Goal: Information Seeking & Learning: Learn about a topic

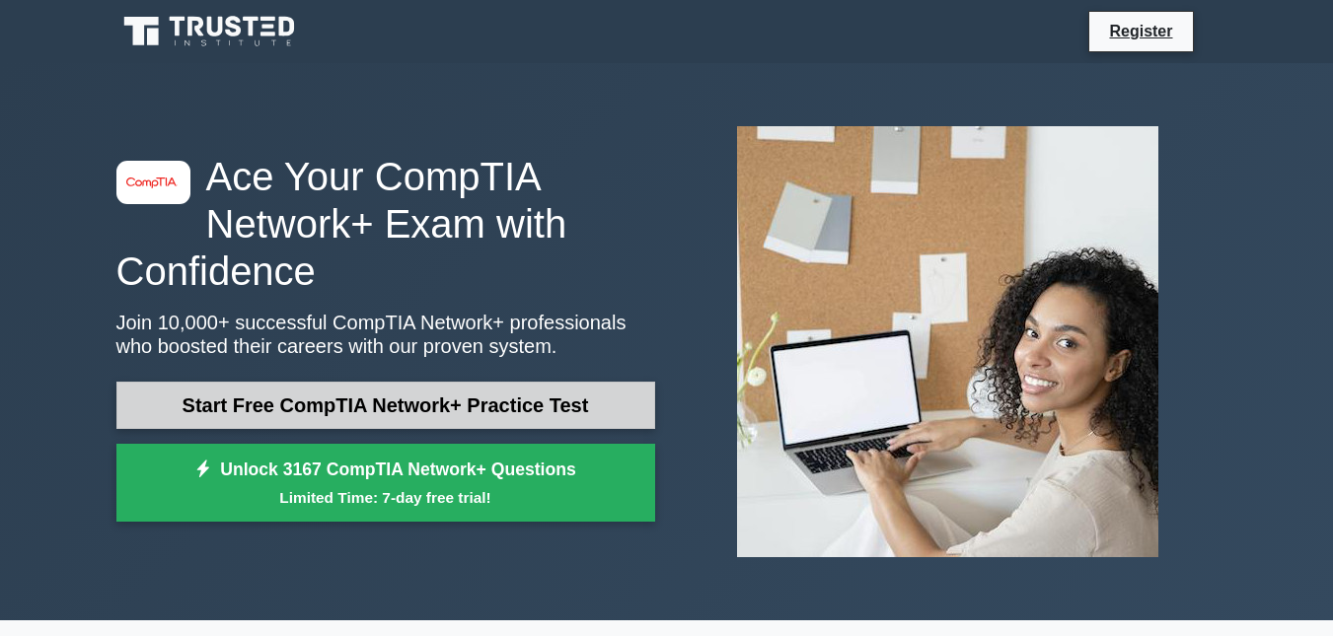
click at [284, 408] on link "Start Free CompTIA Network+ Practice Test" at bounding box center [385, 405] width 539 height 47
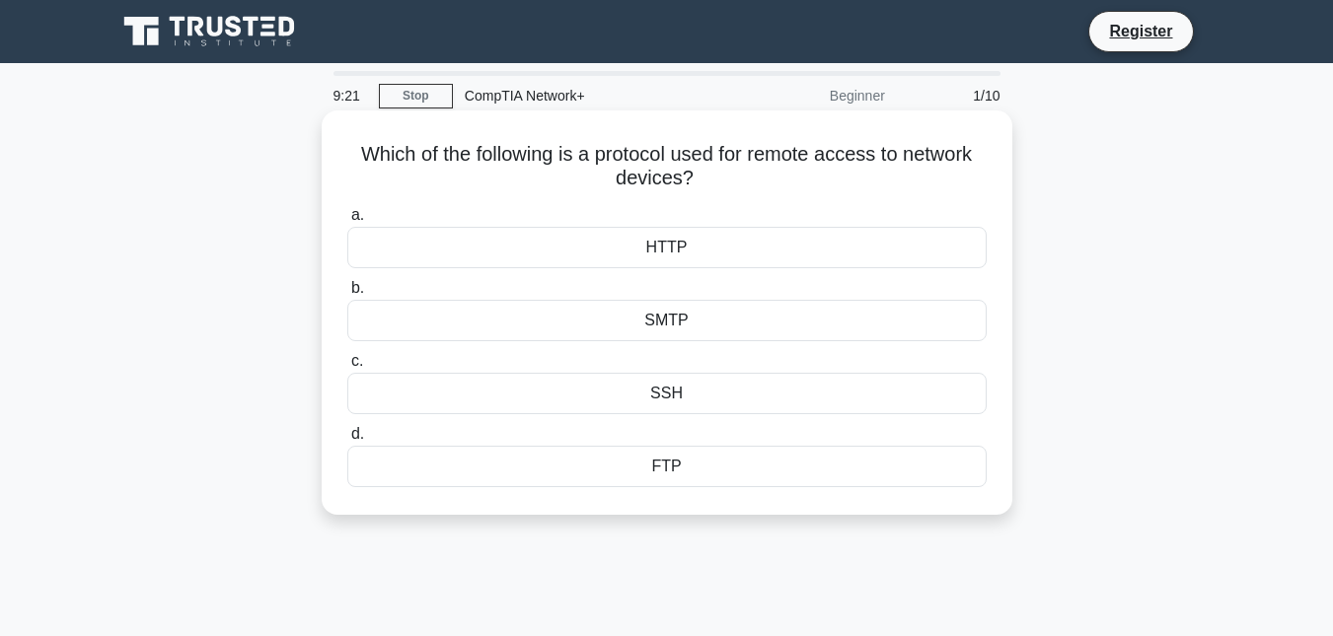
click at [667, 461] on div "FTP" at bounding box center [666, 466] width 639 height 41
click at [347, 441] on input "d. FTP" at bounding box center [347, 434] width 0 height 13
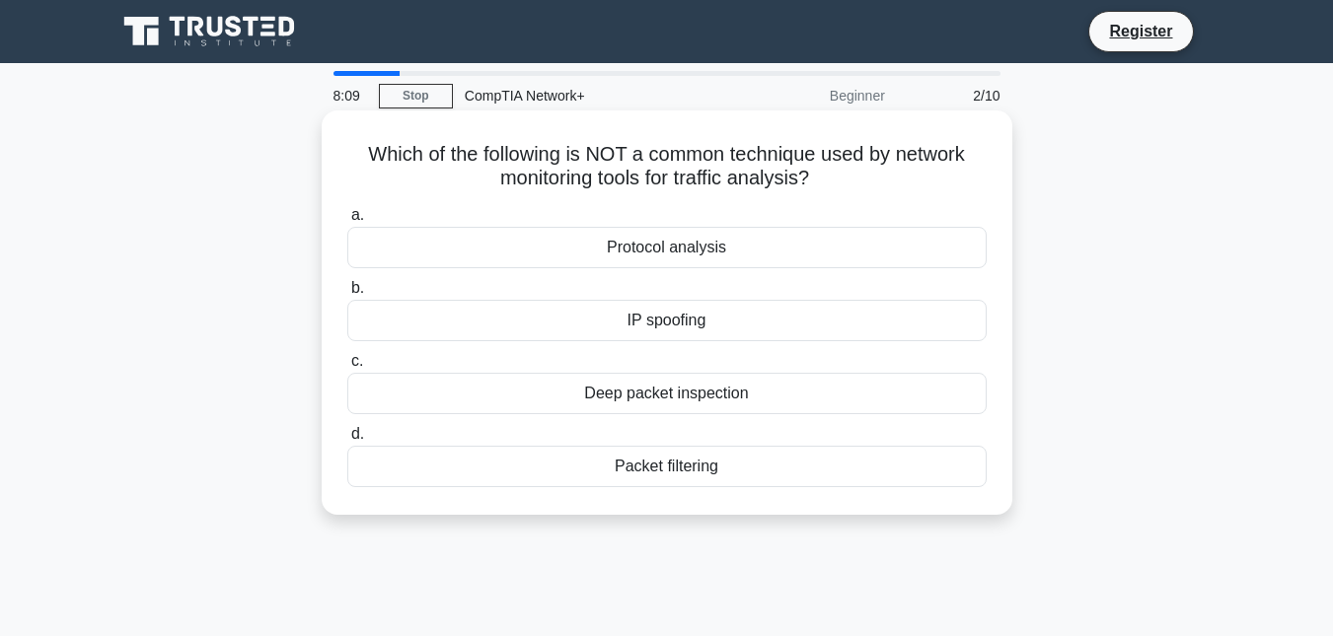
click at [620, 470] on div "Packet filtering" at bounding box center [666, 466] width 639 height 41
click at [347, 441] on input "d. Packet filtering" at bounding box center [347, 434] width 0 height 13
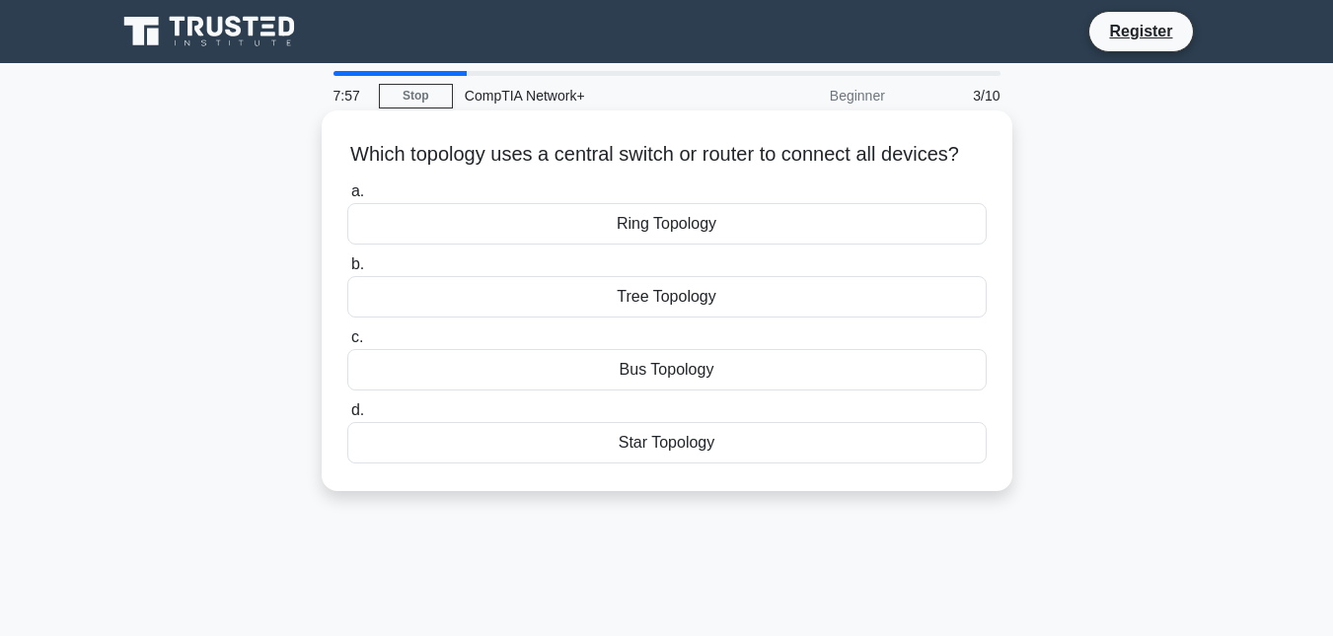
click at [683, 461] on div "Star Topology" at bounding box center [666, 442] width 639 height 41
click at [347, 417] on input "d. Star Topology" at bounding box center [347, 410] width 0 height 13
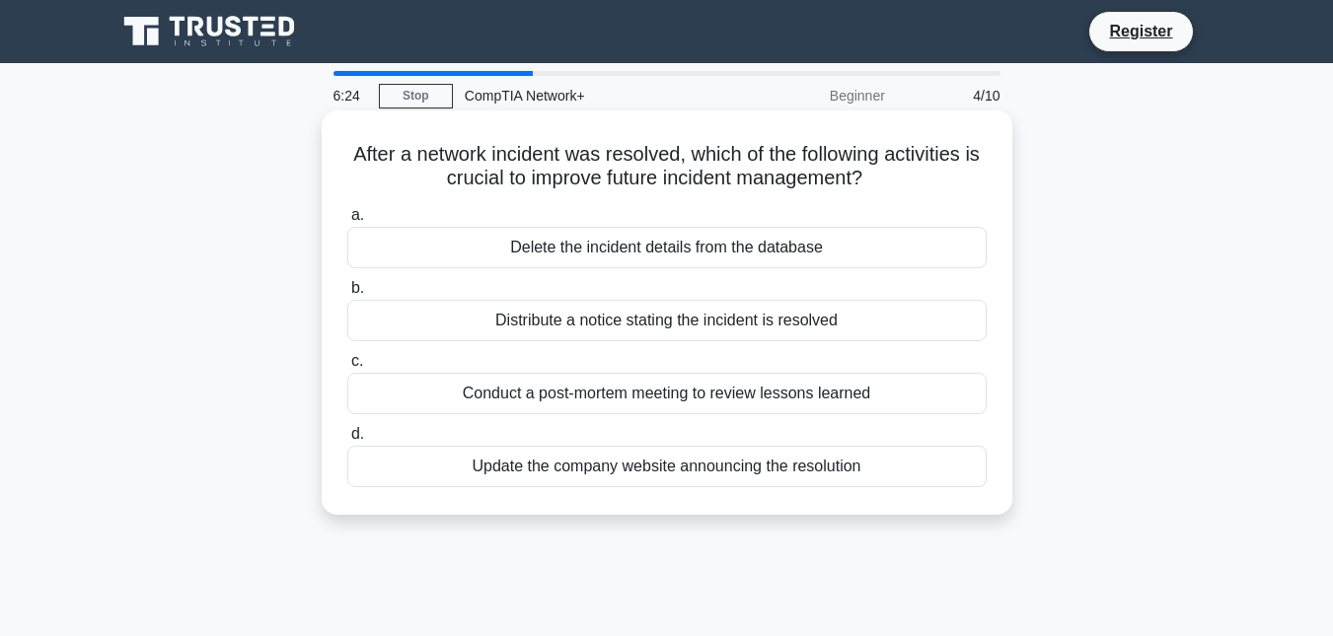
click at [623, 387] on div "Conduct a post-mortem meeting to review lessons learned" at bounding box center [666, 393] width 639 height 41
click at [347, 368] on input "c. Conduct a post-mortem meeting to review lessons learned" at bounding box center [347, 361] width 0 height 13
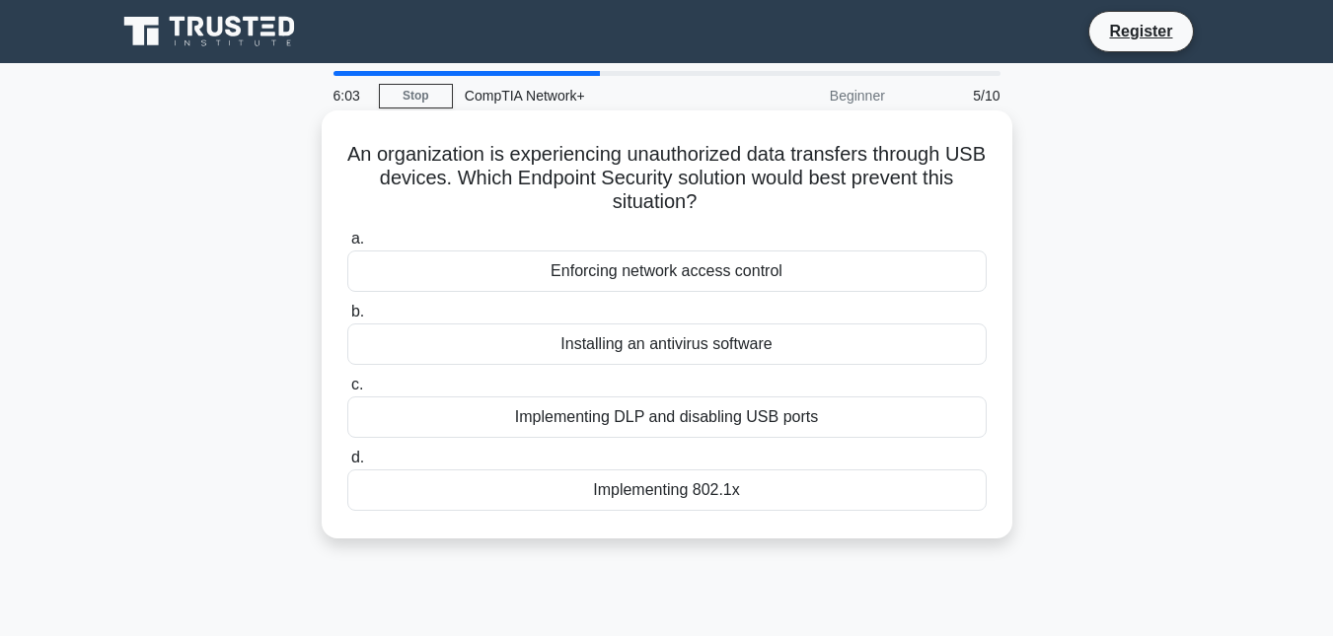
click at [585, 409] on div "Implementing DLP and disabling USB ports" at bounding box center [666, 417] width 639 height 41
click at [347, 392] on input "c. Implementing DLP and disabling USB ports" at bounding box center [347, 385] width 0 height 13
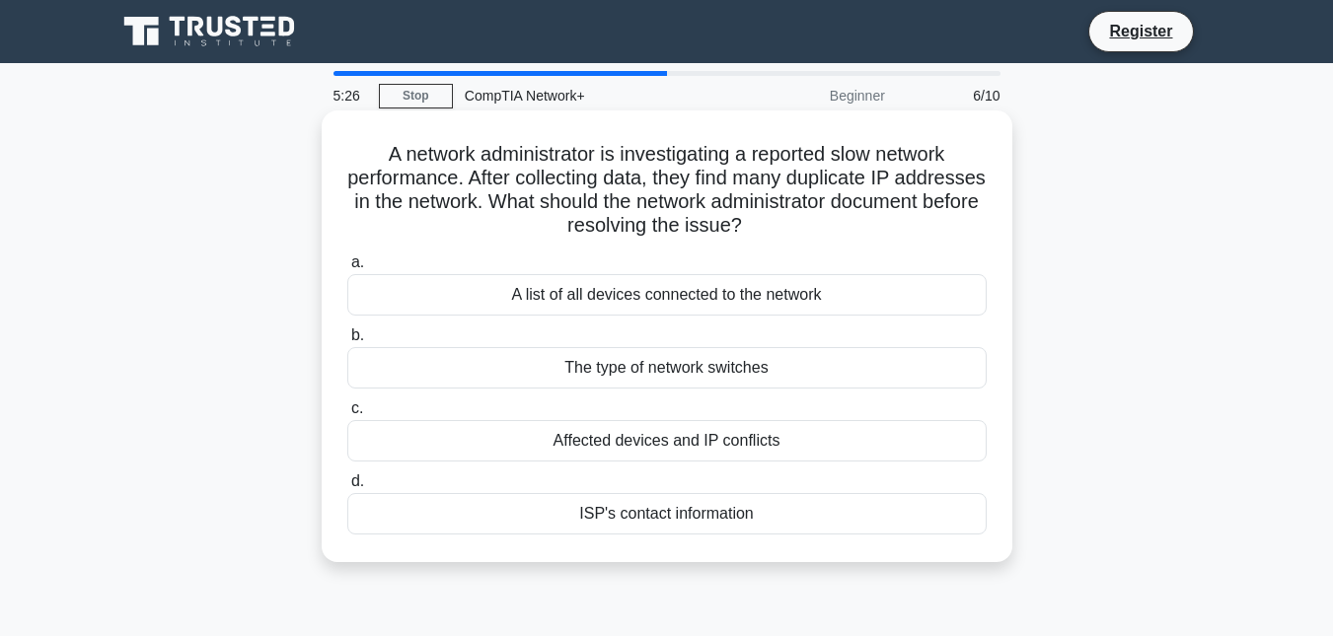
click at [611, 446] on div "Affected devices and IP conflicts" at bounding box center [666, 440] width 639 height 41
click at [347, 415] on input "c. Affected devices and IP conflicts" at bounding box center [347, 408] width 0 height 13
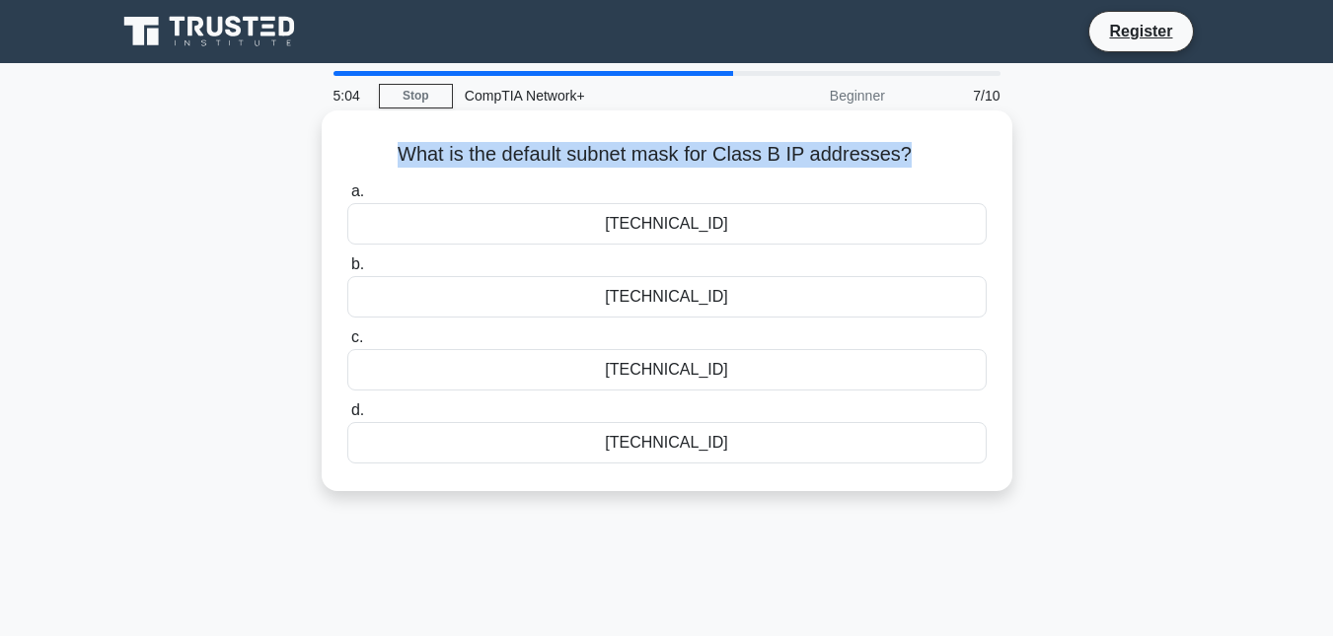
drag, startPoint x: 404, startPoint y: 154, endPoint x: 910, endPoint y: 156, distance: 506.0
click at [910, 156] on h5 "What is the default subnet mask for Class B IP addresses? .spinner_0XTQ{transfo…" at bounding box center [666, 155] width 643 height 26
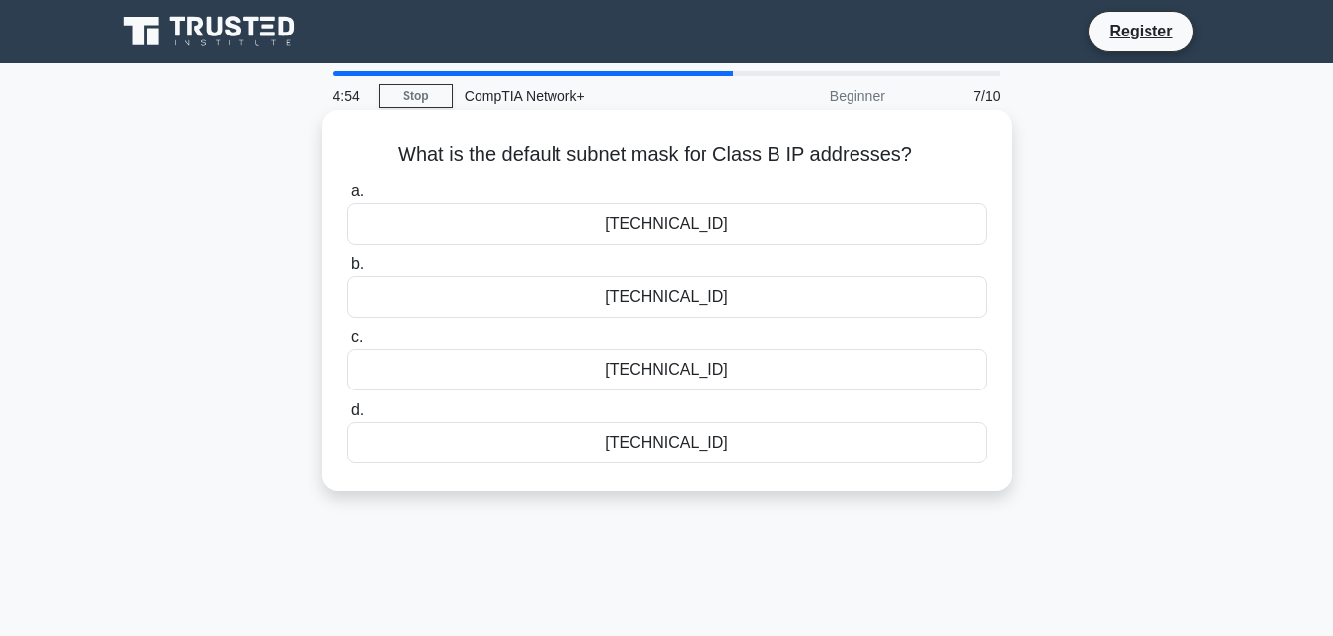
click at [655, 236] on div "255.255.0.0" at bounding box center [666, 223] width 639 height 41
click at [347, 198] on input "a. 255.255.0.0" at bounding box center [347, 191] width 0 height 13
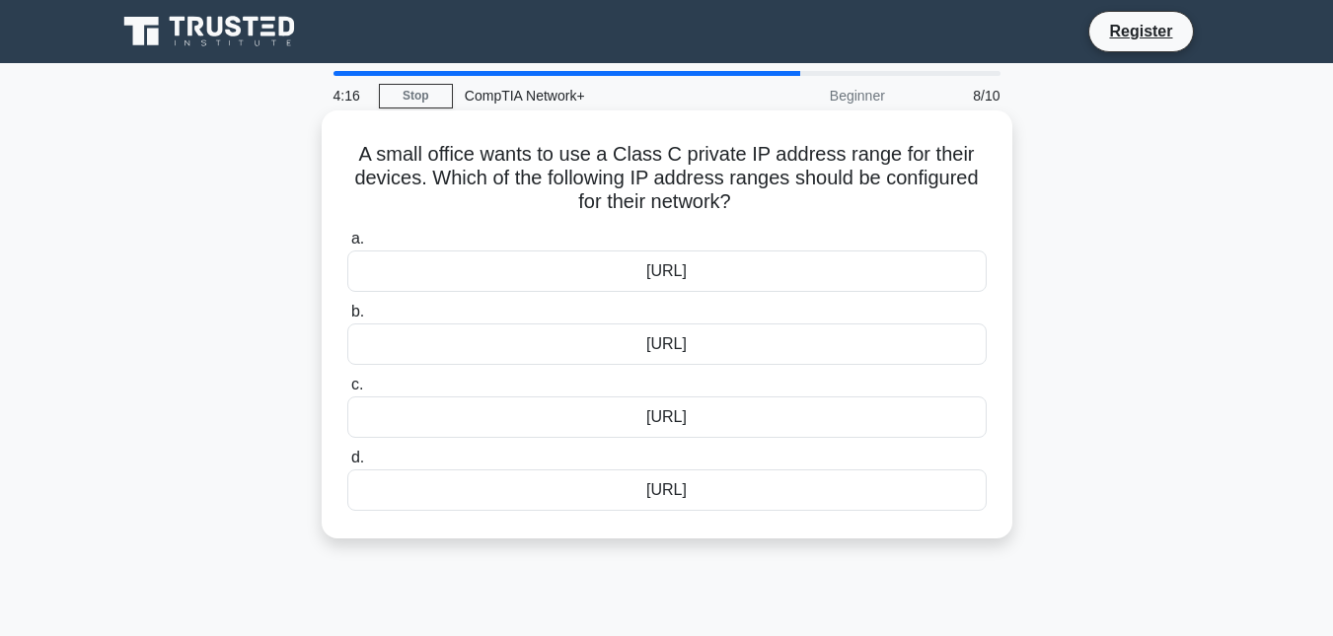
click at [642, 338] on div "192.168.0.0/16" at bounding box center [666, 344] width 639 height 41
click at [347, 319] on input "b. 192.168.0.0/16" at bounding box center [347, 312] width 0 height 13
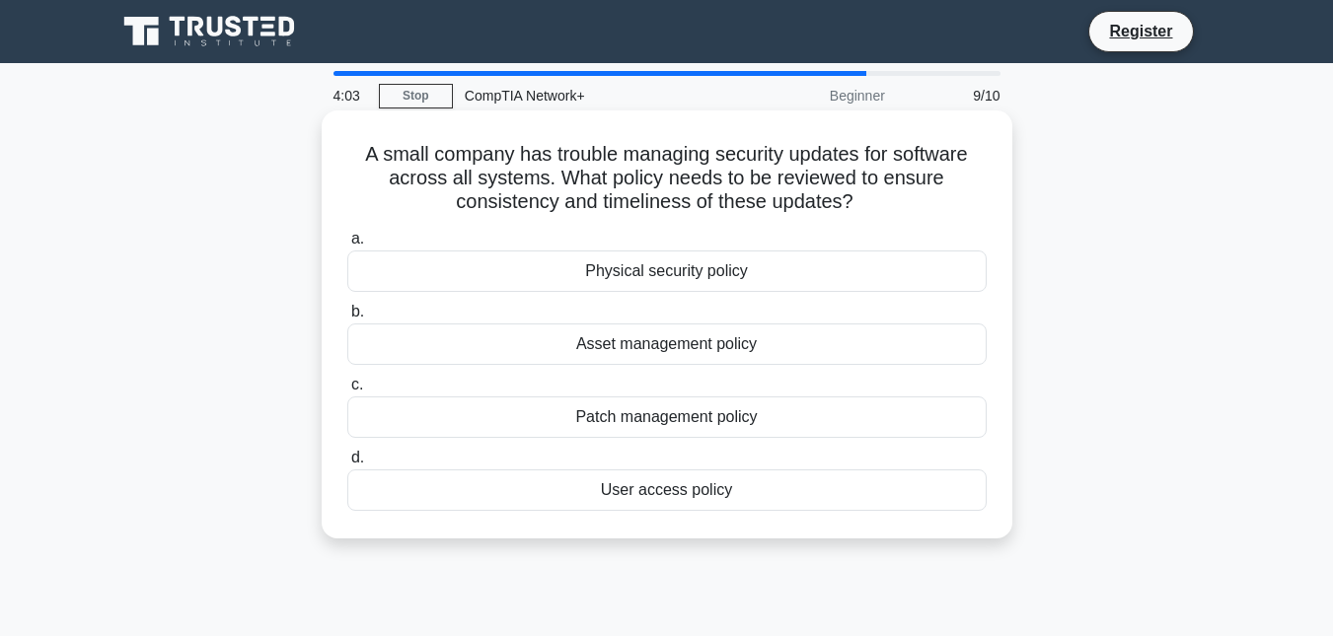
drag, startPoint x: 359, startPoint y: 159, endPoint x: 901, endPoint y: 211, distance: 544.0
click at [901, 211] on h5 "A small company has trouble managing security updates for software across all s…" at bounding box center [666, 178] width 643 height 73
click at [670, 428] on div "Patch management policy" at bounding box center [666, 417] width 639 height 41
click at [347, 392] on input "c. Patch management policy" at bounding box center [347, 385] width 0 height 13
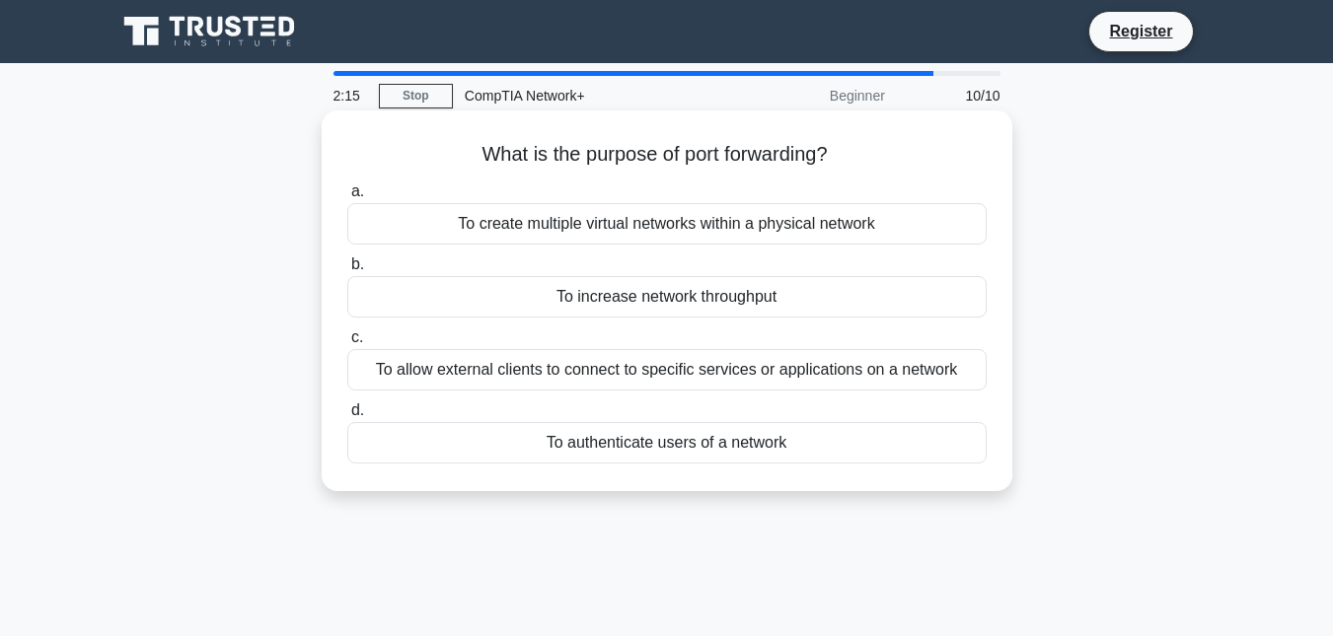
click at [662, 225] on div "To create multiple virtual networks within a physical network" at bounding box center [666, 223] width 639 height 41
click at [347, 198] on input "a. To create multiple virtual networks within a physical network" at bounding box center [347, 191] width 0 height 13
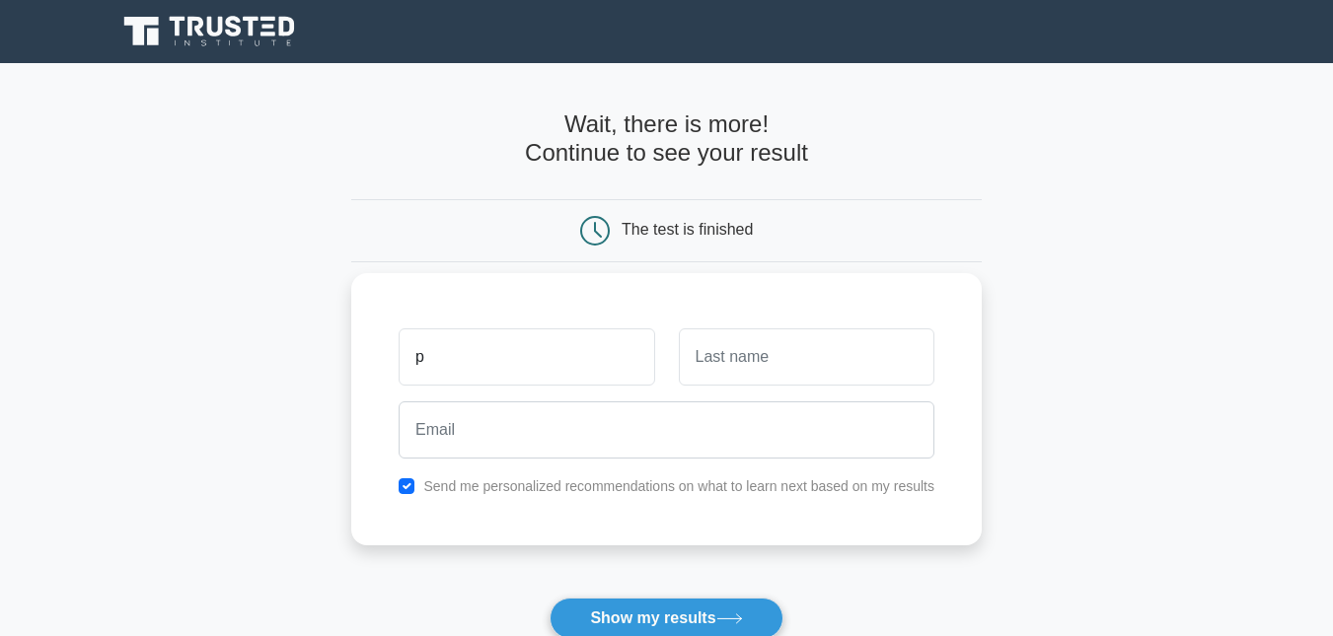
type input "Phumlani"
click at [751, 352] on input "text" at bounding box center [806, 356] width 255 height 57
type input "Ngongoma"
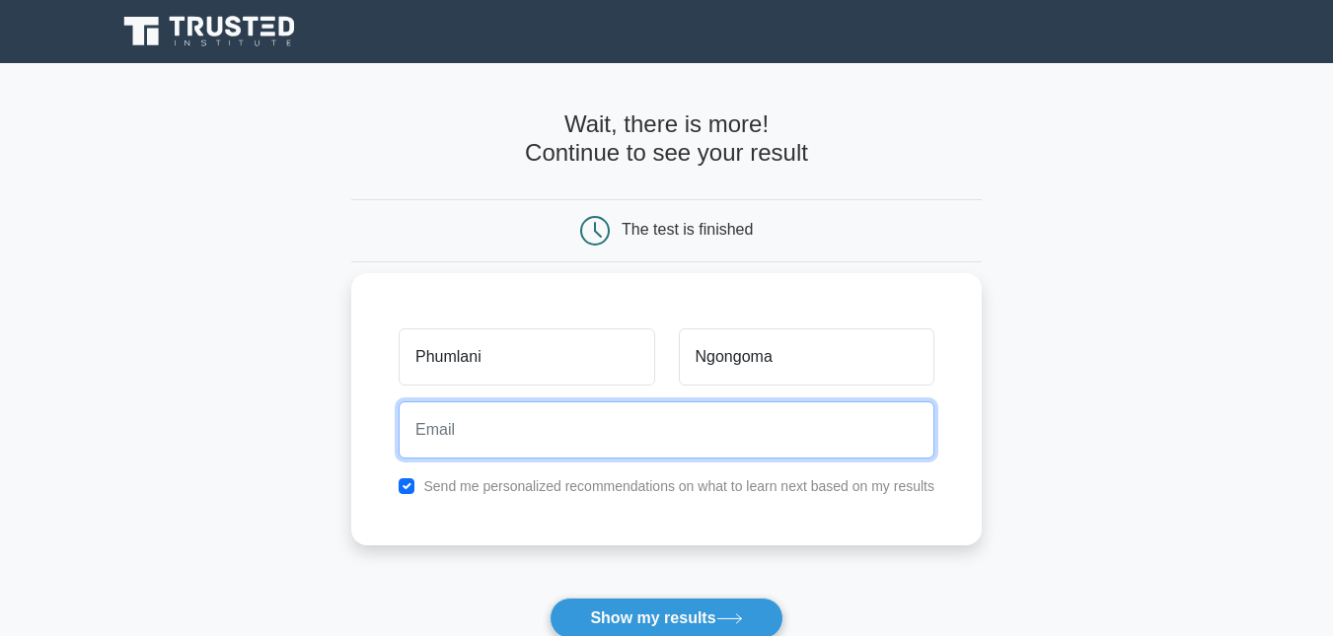
click at [638, 438] on input "email" at bounding box center [666, 429] width 536 height 57
type input "phumlani93@gmail.com"
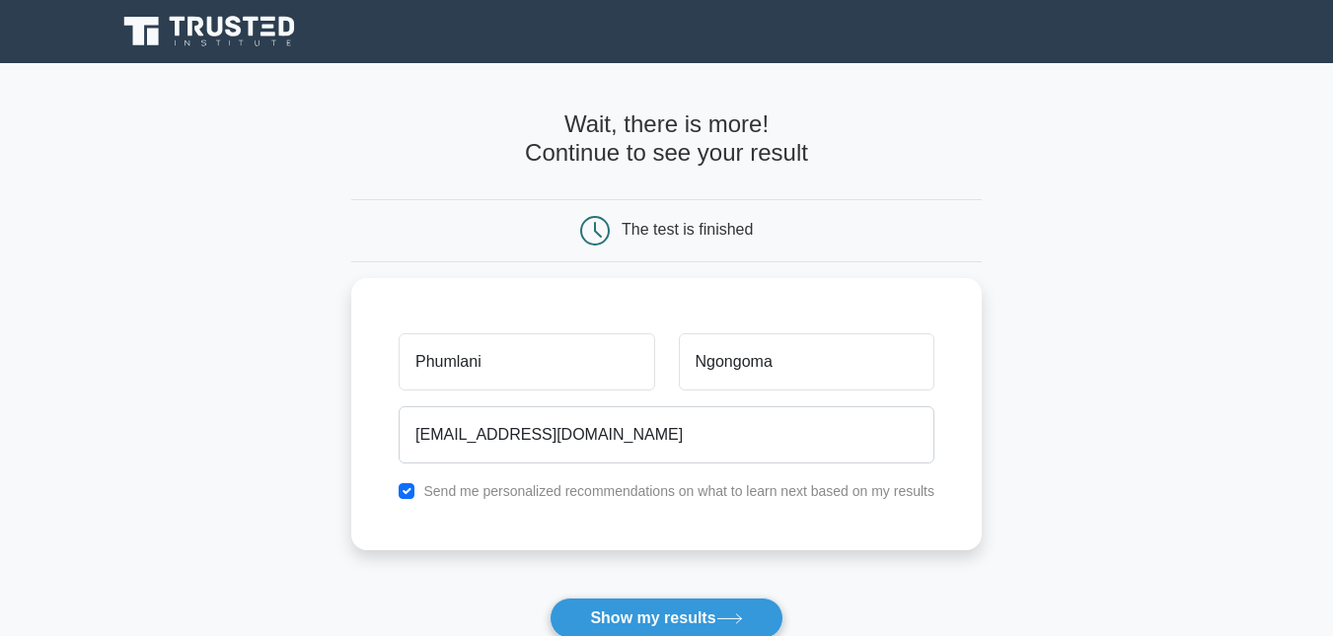
click at [676, 615] on button "Show my results" at bounding box center [665, 618] width 233 height 41
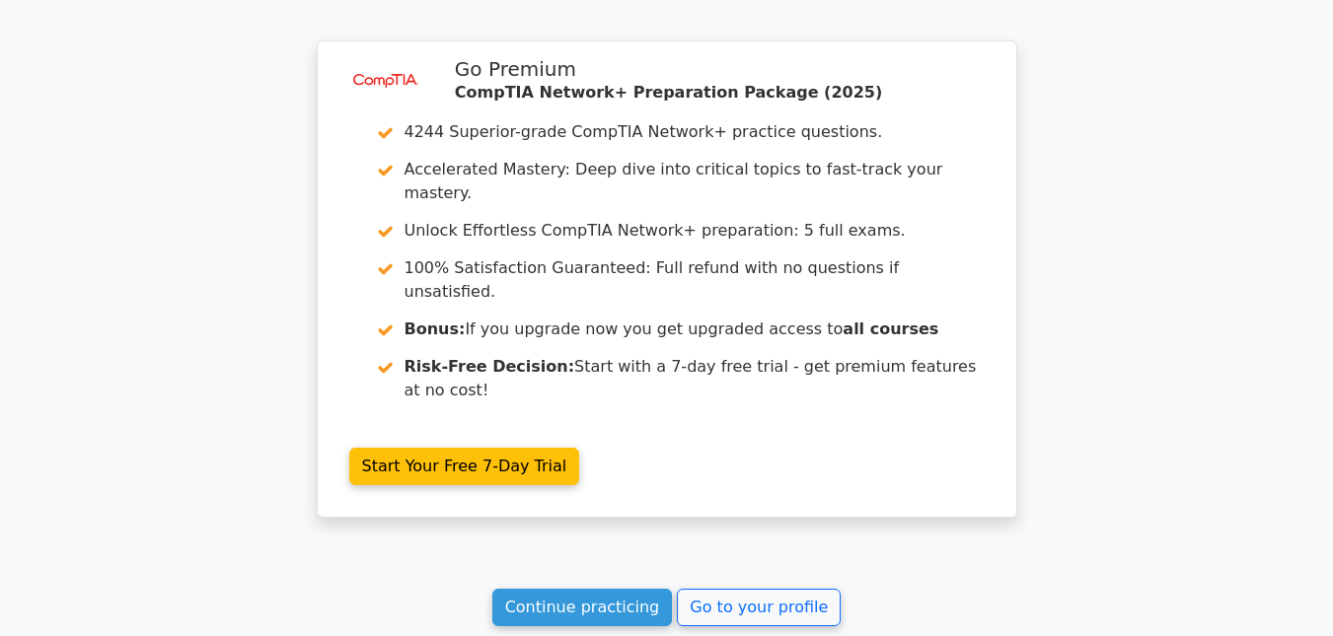
scroll to position [1677, 0]
